Goal: Information Seeking & Learning: Learn about a topic

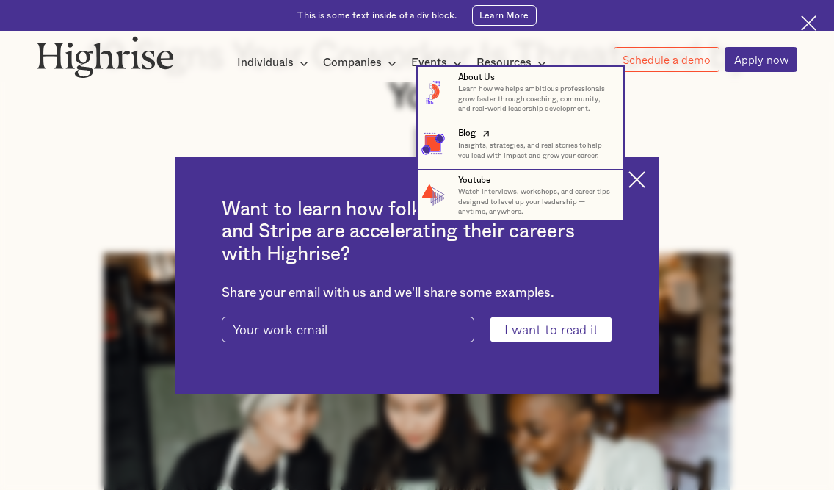
scroll to position [220, 0]
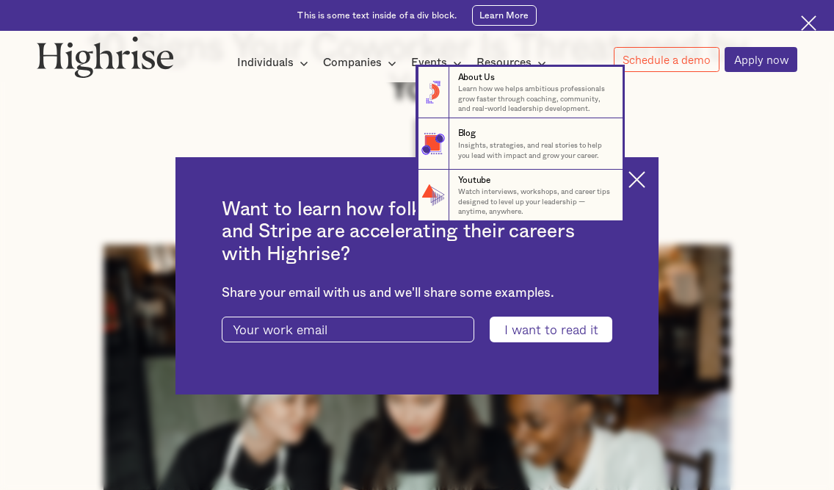
click at [649, 179] on nav "8 About Us Learn how we helps ambitious professionals grow faster through coach…" at bounding box center [417, 144] width 822 height 154
click at [687, 123] on nav "8 About Us Learn how we helps ambitious professionals grow faster through coach…" at bounding box center [417, 144] width 822 height 154
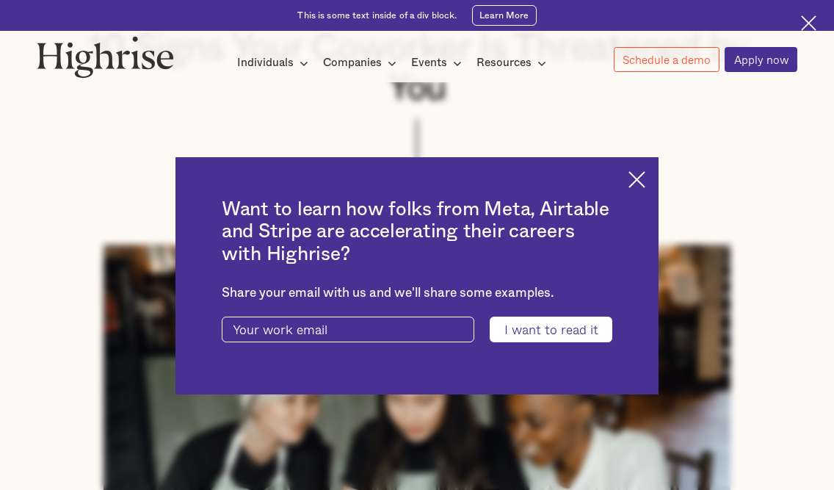
click at [645, 178] on img at bounding box center [637, 179] width 17 height 17
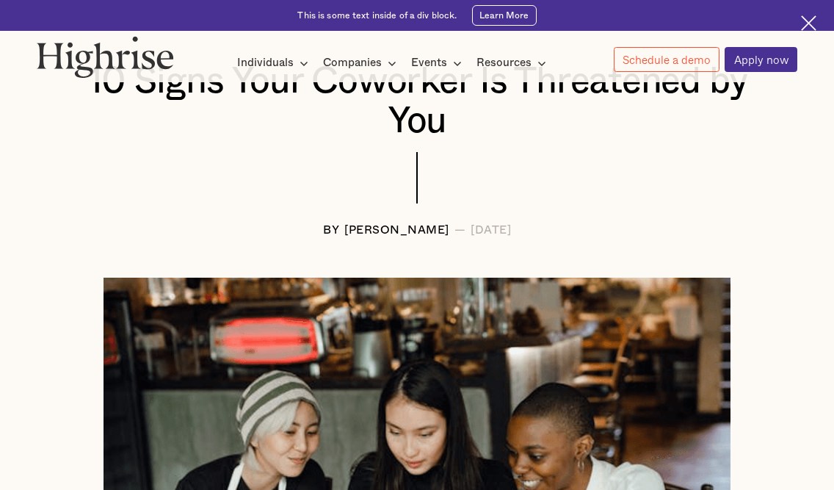
scroll to position [0, 0]
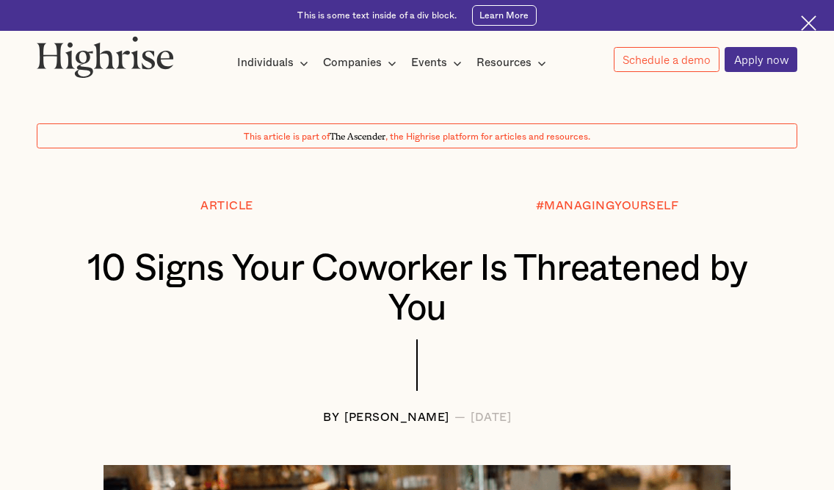
click at [810, 26] on img at bounding box center [808, 22] width 15 height 15
click at [805, 23] on img at bounding box center [808, 22] width 15 height 15
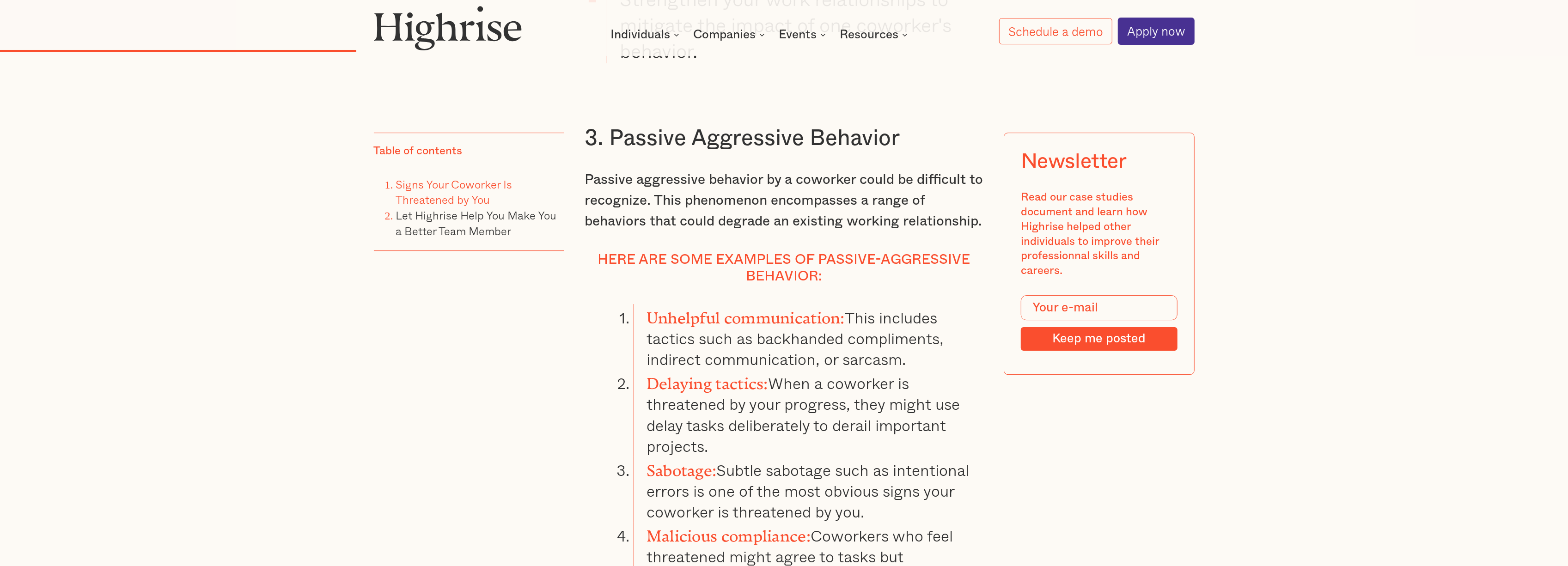
scroll to position [3880, 0]
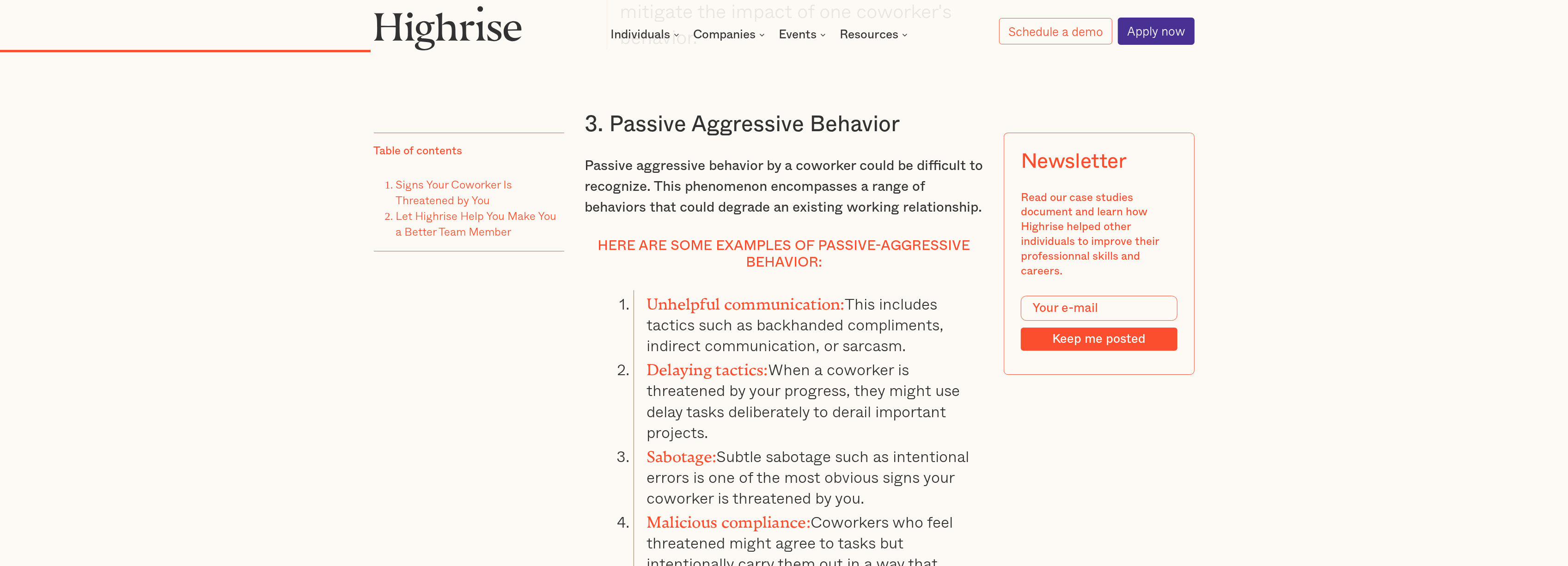
click at [484, 225] on link "Let Highrise Help You Make You a Better Team Member" at bounding box center [476, 224] width 161 height 33
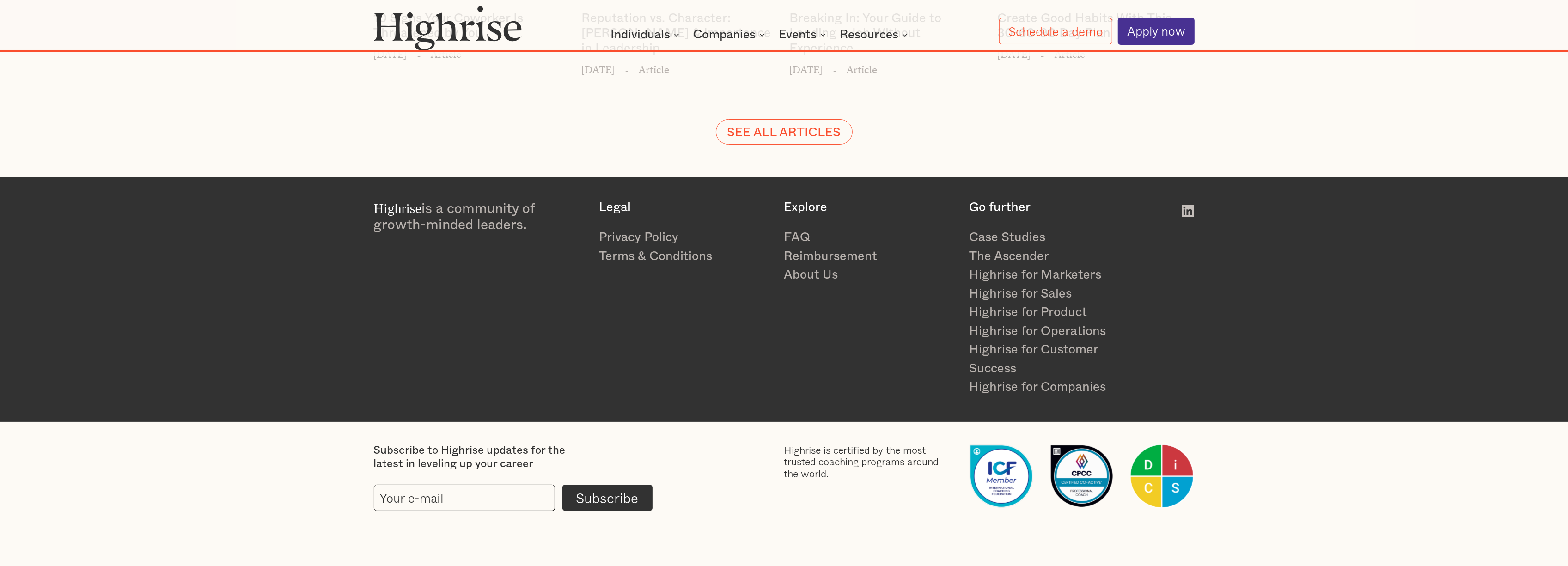
scroll to position [14249, 0]
